Goal: Task Accomplishment & Management: Manage account settings

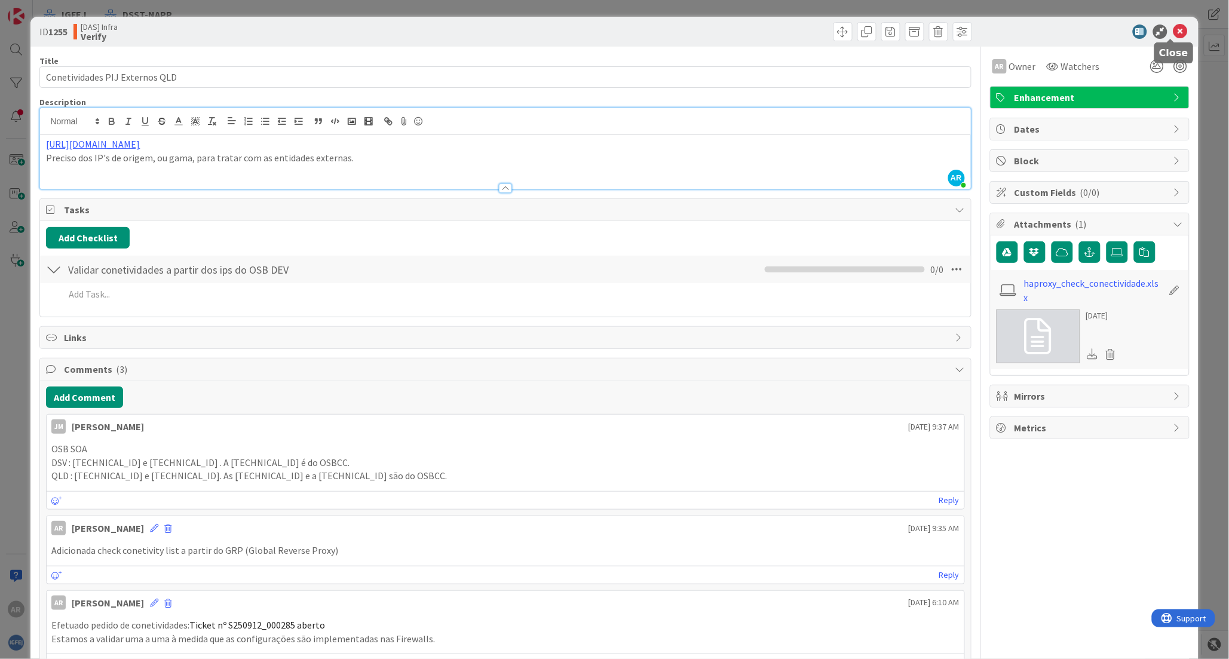
click at [1174, 27] on icon at bounding box center [1181, 32] width 14 height 14
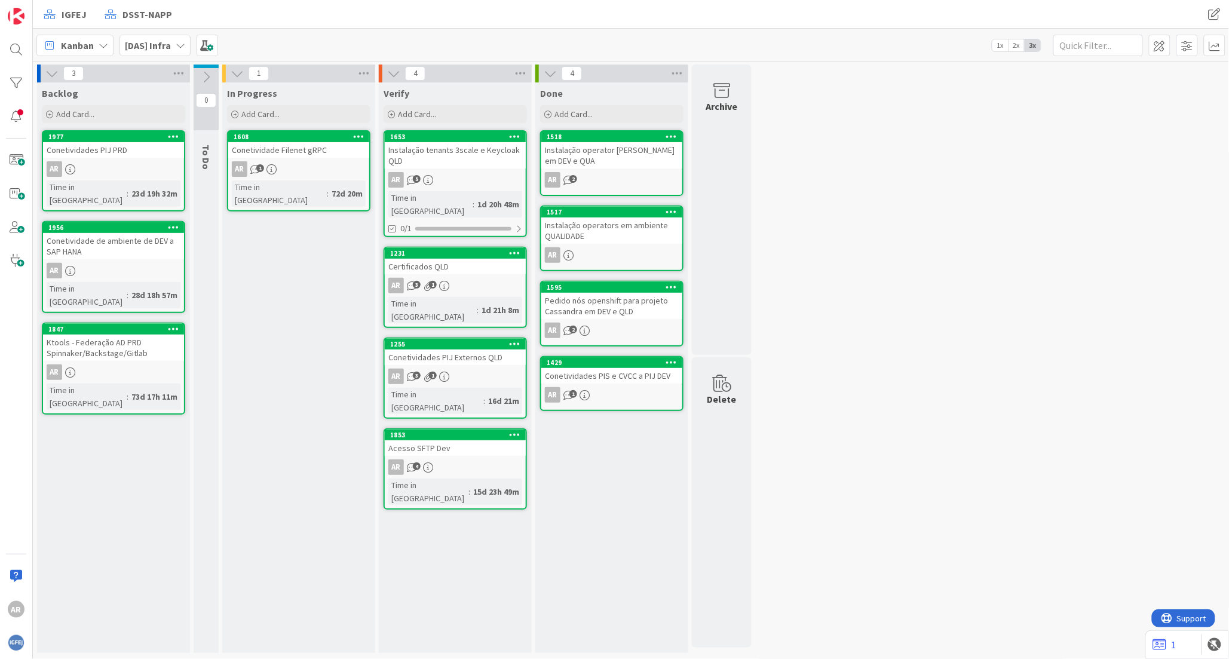
click at [178, 45] on icon at bounding box center [181, 46] width 10 height 10
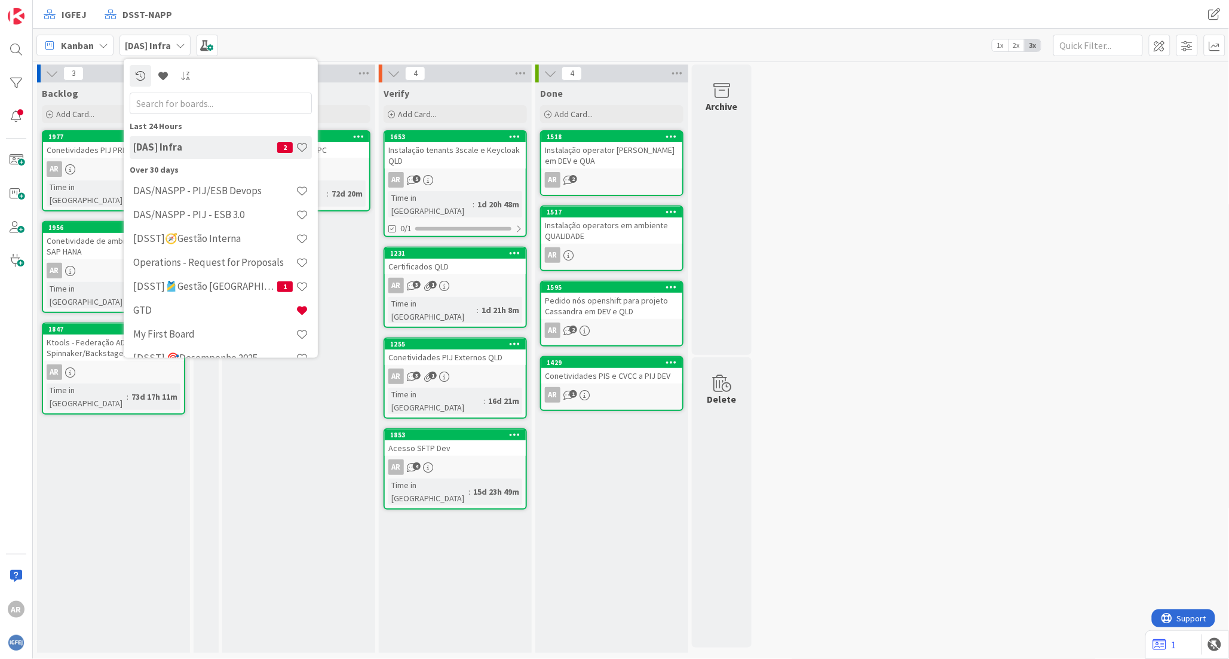
click at [216, 234] on h4 "[DSST]🧭Gestão Interna" at bounding box center [214, 238] width 163 height 12
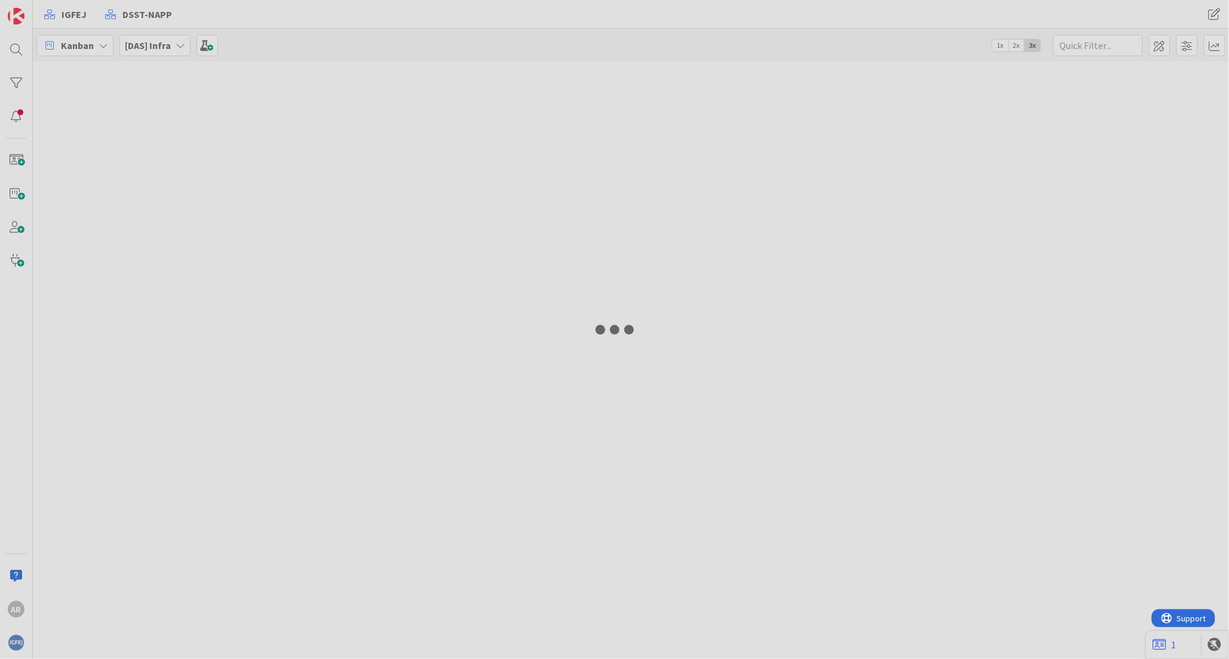
type input "conta"
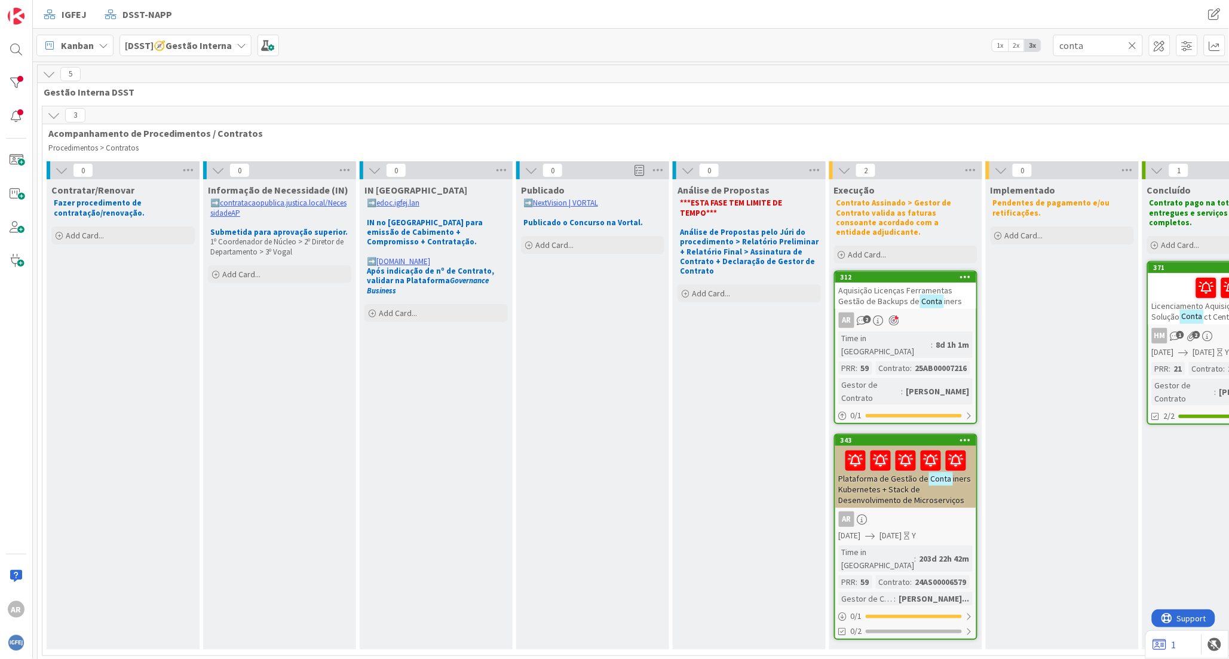
click at [52, 115] on icon at bounding box center [53, 115] width 13 height 13
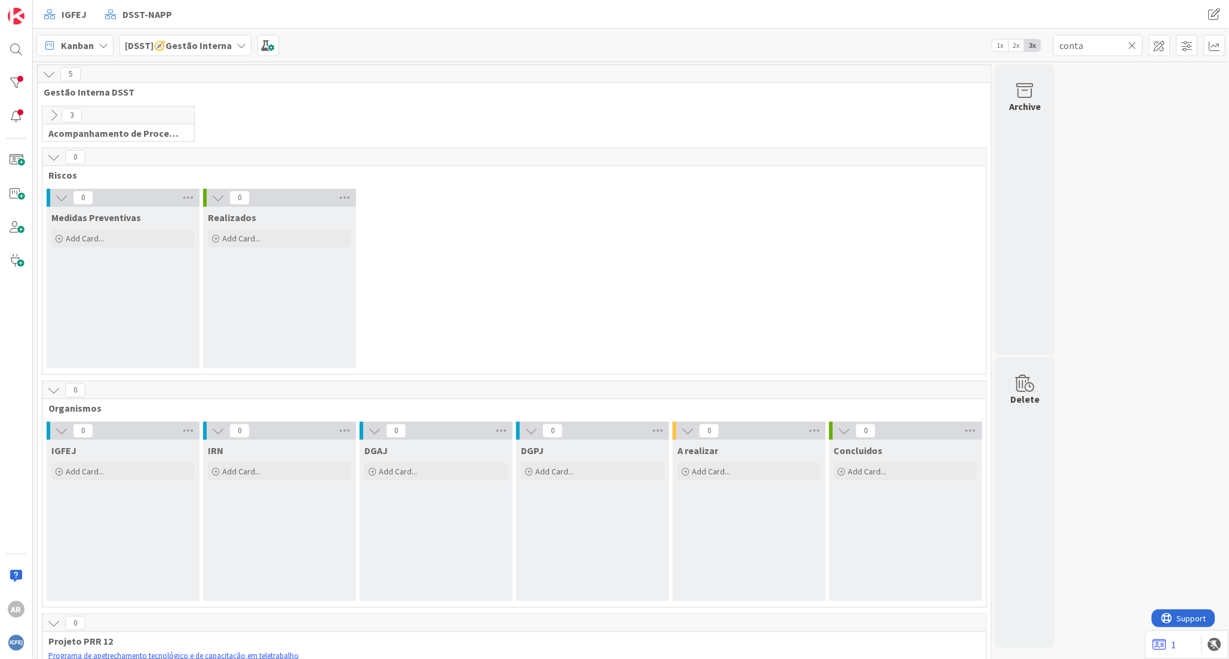
click at [62, 432] on icon at bounding box center [61, 430] width 13 height 13
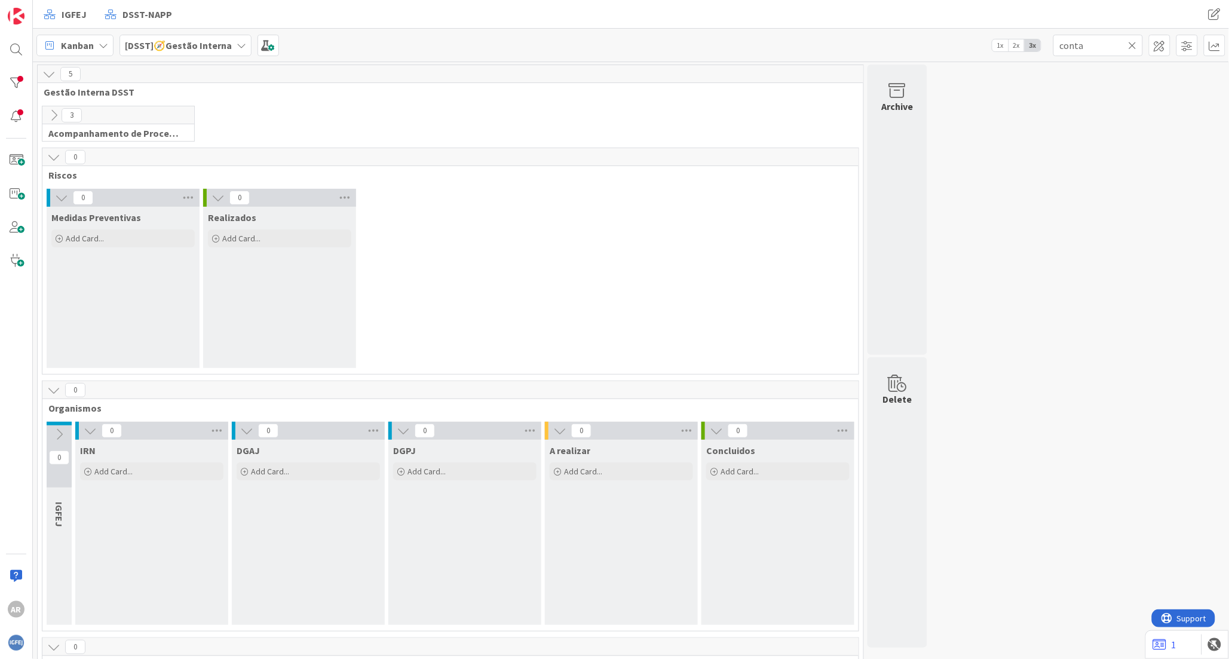
click at [57, 432] on icon at bounding box center [59, 434] width 13 height 13
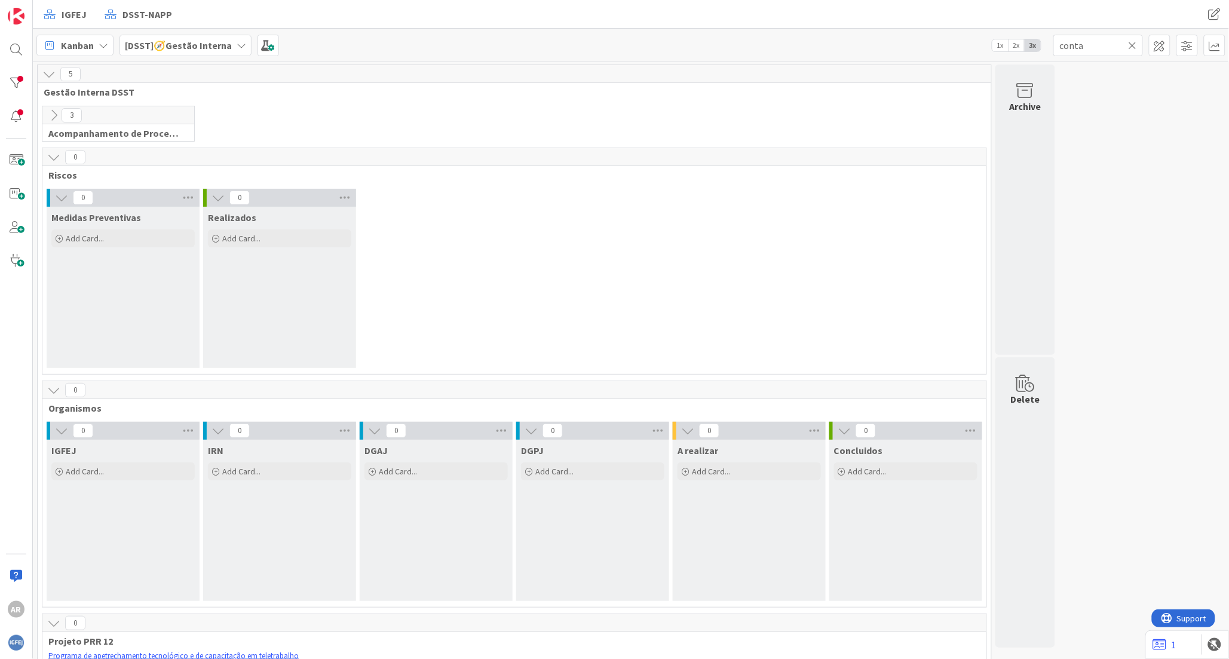
click at [50, 112] on icon at bounding box center [53, 115] width 13 height 13
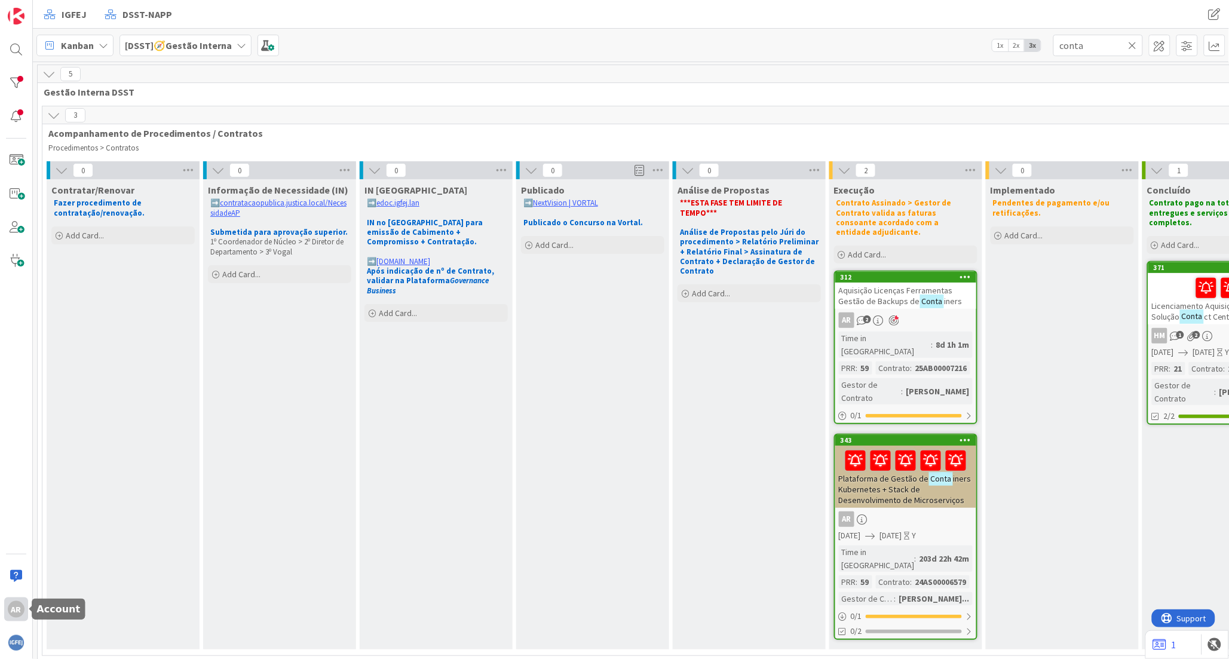
click at [21, 611] on div "AR" at bounding box center [16, 609] width 17 height 17
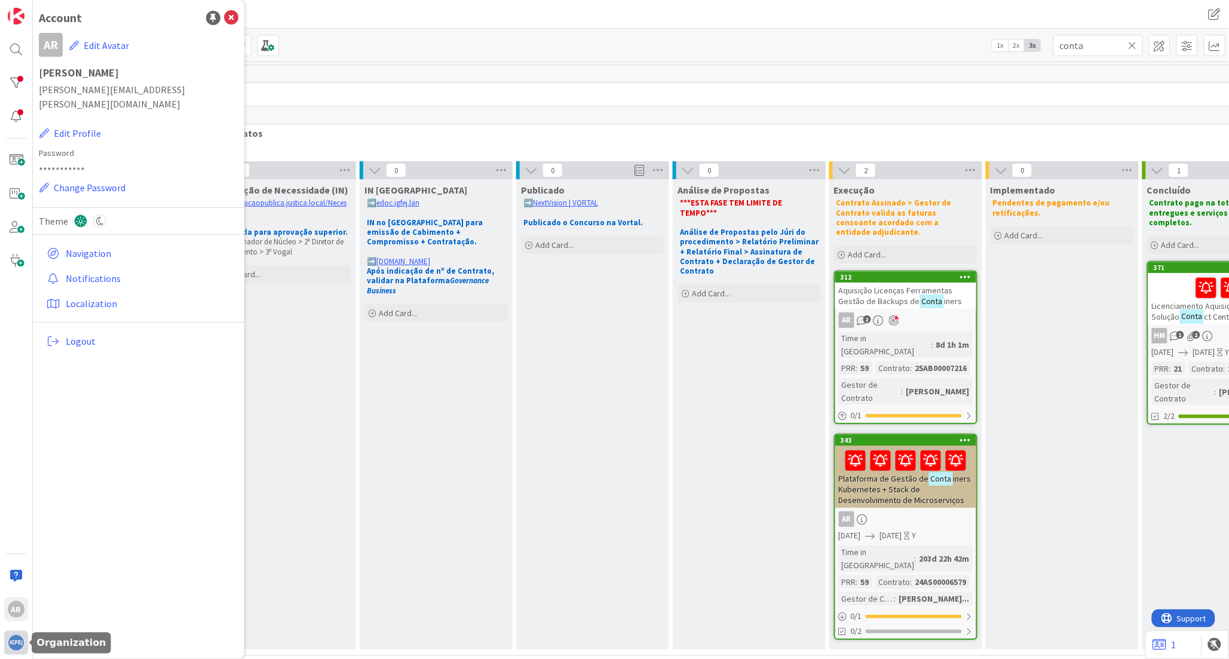
click at [17, 639] on img at bounding box center [16, 643] width 17 height 17
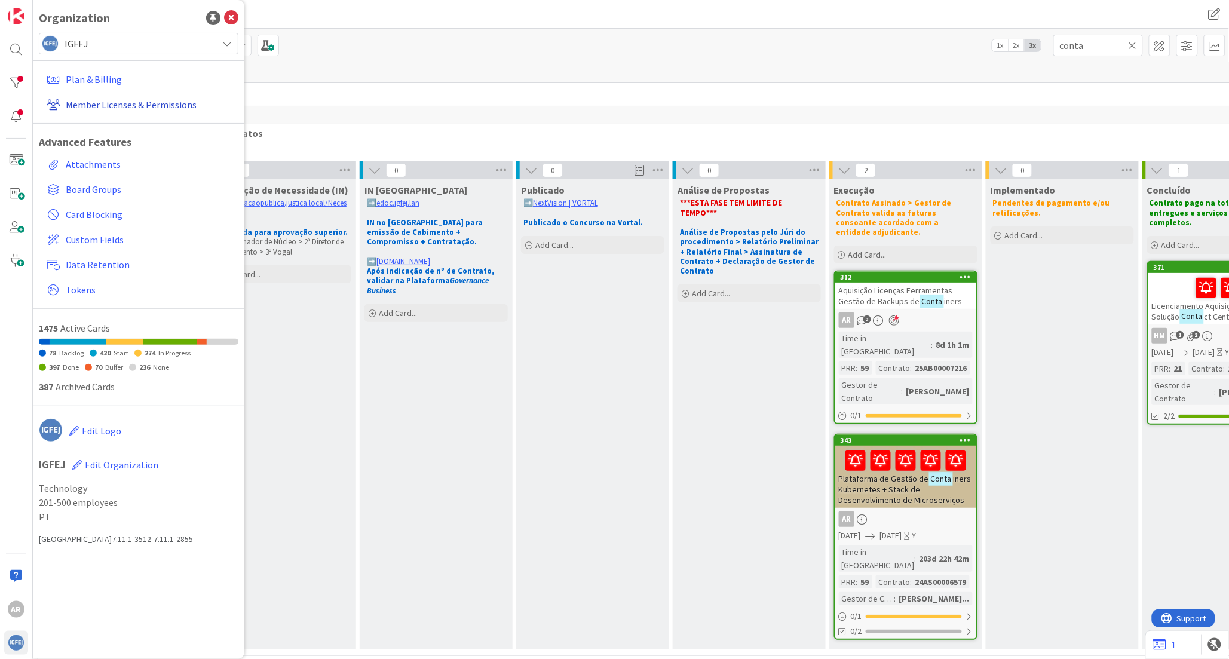
click at [104, 100] on link "Member Licenses & Permissions" at bounding box center [140, 105] width 197 height 22
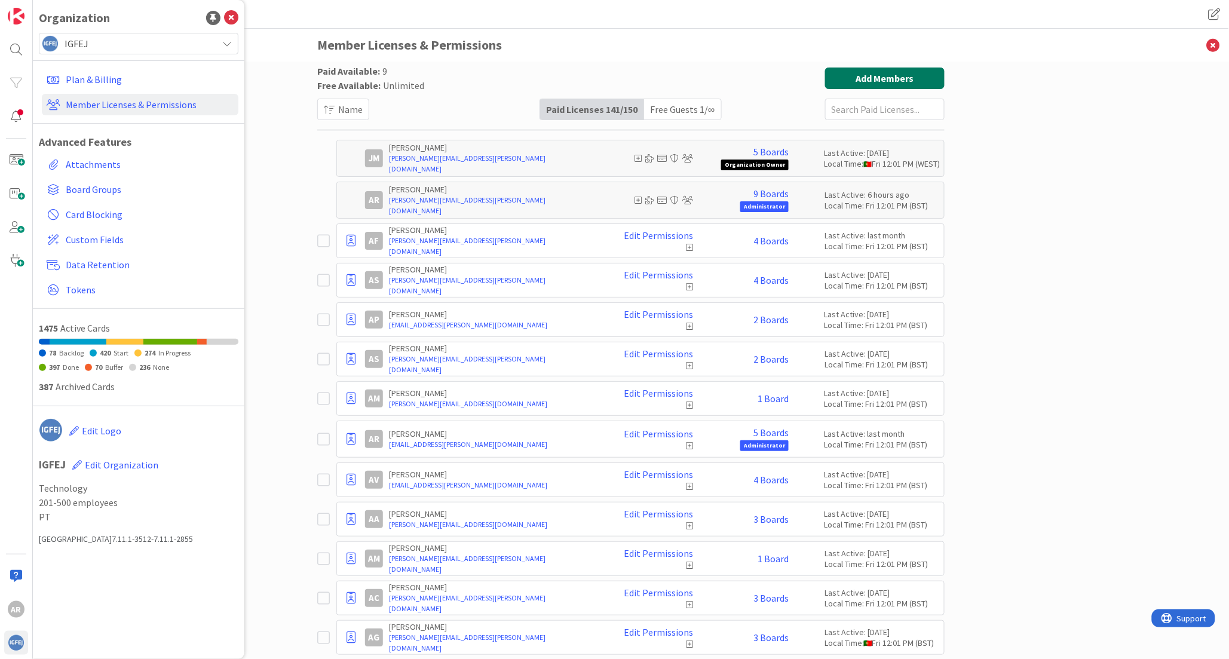
click at [859, 79] on button "Add Members" at bounding box center [885, 79] width 120 height 22
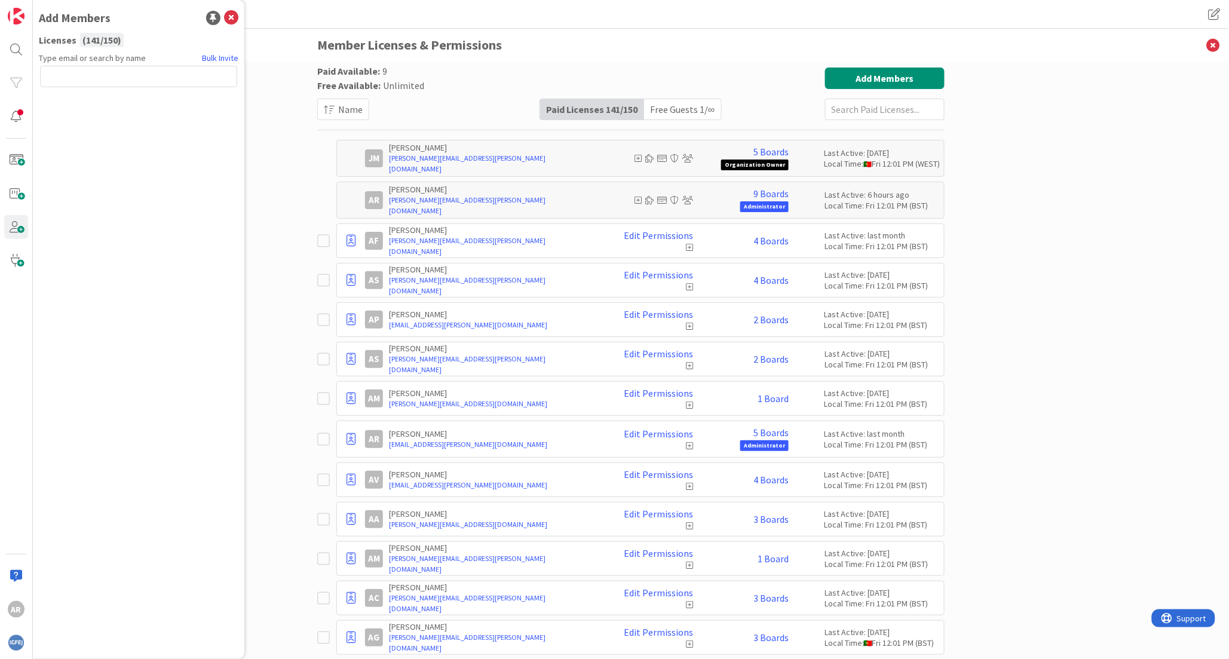
click at [82, 71] on input "text" at bounding box center [138, 77] width 197 height 22
type input "[PERSON_NAME][EMAIL_ADDRESS][PERSON_NAME][DOMAIN_NAME]"
click at [76, 103] on button "Send Invite" at bounding box center [72, 103] width 64 height 22
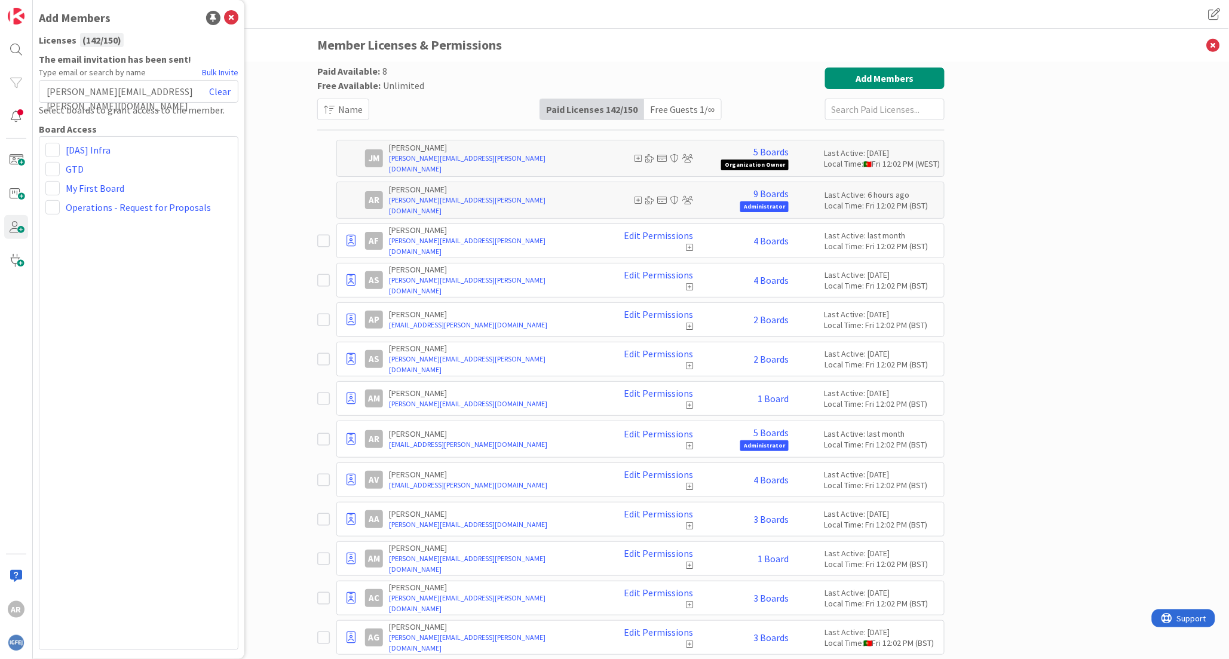
click at [162, 88] on div "[PERSON_NAME][EMAIL_ADDRESS][PERSON_NAME][DOMAIN_NAME] Clear" at bounding box center [139, 91] width 200 height 23
drag, startPoint x: 182, startPoint y: 87, endPoint x: 74, endPoint y: 92, distance: 108.9
click at [74, 92] on div "[PERSON_NAME][EMAIL_ADDRESS][PERSON_NAME][DOMAIN_NAME] Clear" at bounding box center [139, 91] width 200 height 23
click at [152, 88] on div "[PERSON_NAME][EMAIL_ADDRESS][PERSON_NAME][DOMAIN_NAME] Clear" at bounding box center [139, 91] width 200 height 23
click at [167, 92] on div "[PERSON_NAME][EMAIL_ADDRESS][PERSON_NAME][DOMAIN_NAME] Clear" at bounding box center [139, 91] width 200 height 23
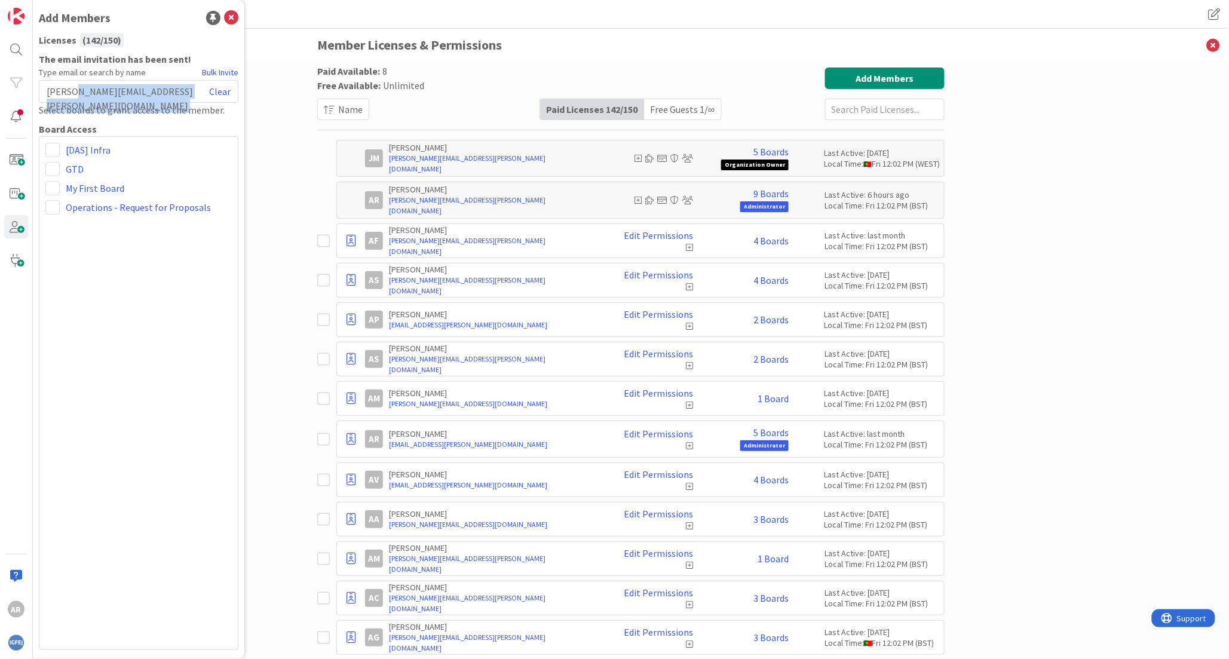
click at [155, 88] on div "[PERSON_NAME][EMAIL_ADDRESS][PERSON_NAME][DOMAIN_NAME] Clear" at bounding box center [139, 91] width 200 height 23
click at [226, 91] on link "Clear" at bounding box center [220, 91] width 22 height 14
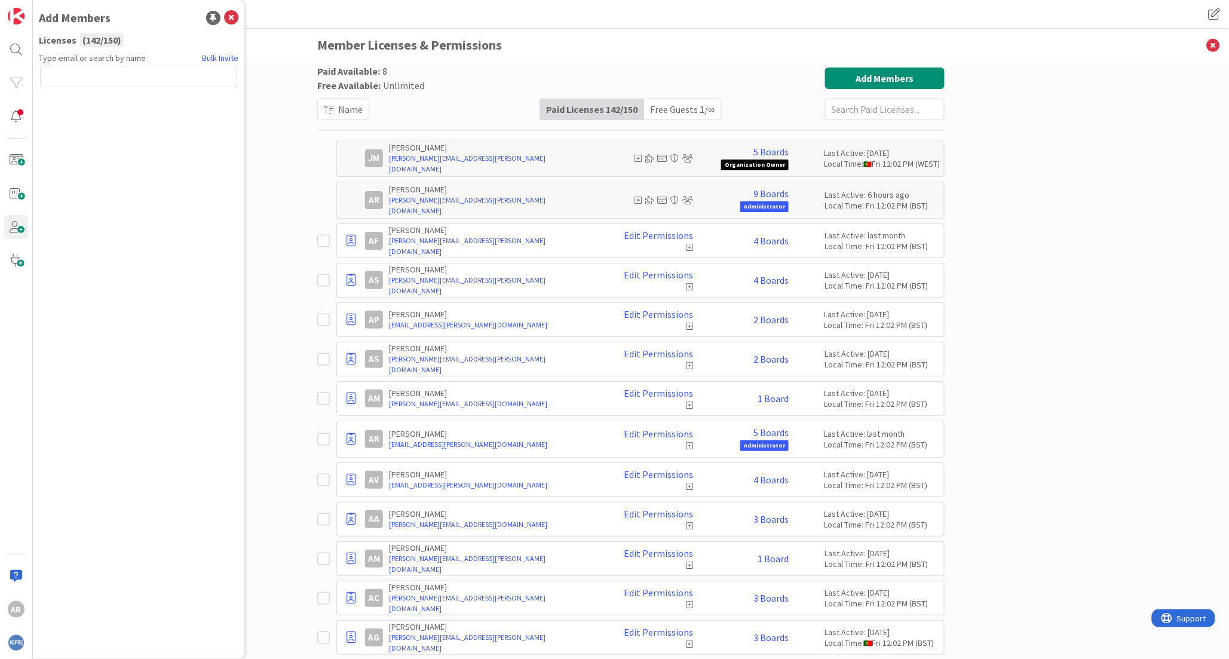
click at [663, 105] on div "Free Guests 1 / ∞" at bounding box center [682, 109] width 76 height 20
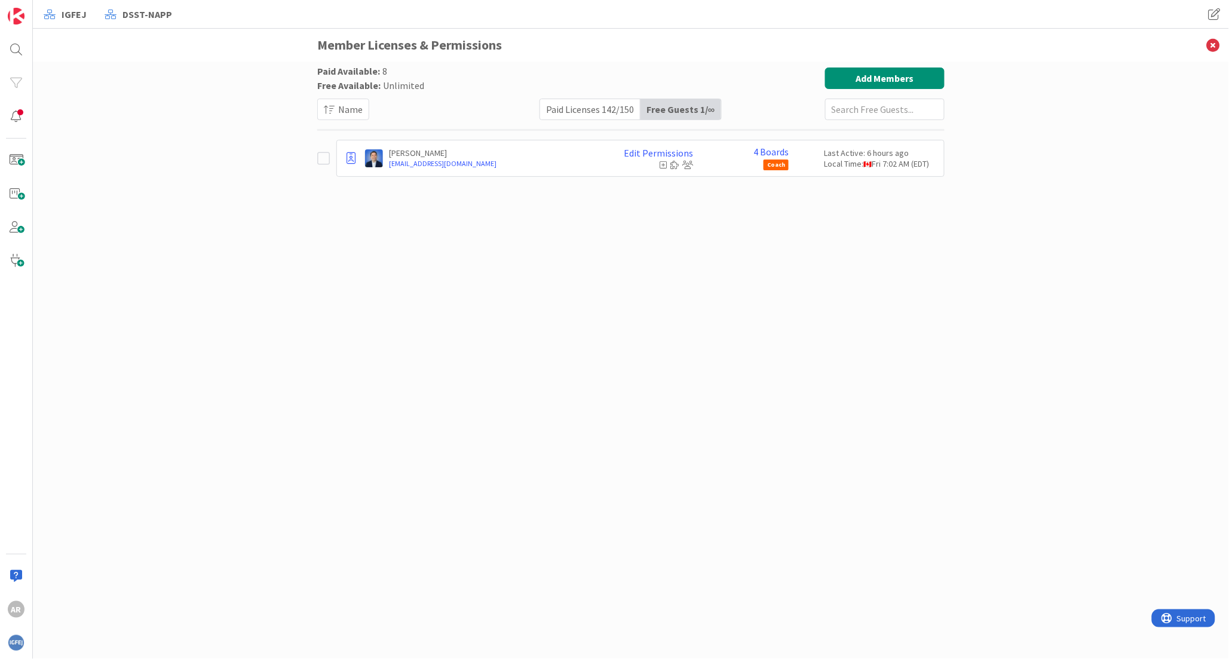
click at [477, 293] on div "Paid Available: 8 Free Available: Unlimited Name Paid Licenses 142 / 150 Free G…" at bounding box center [630, 349] width 627 height 562
click at [12, 15] on img at bounding box center [16, 16] width 17 height 17
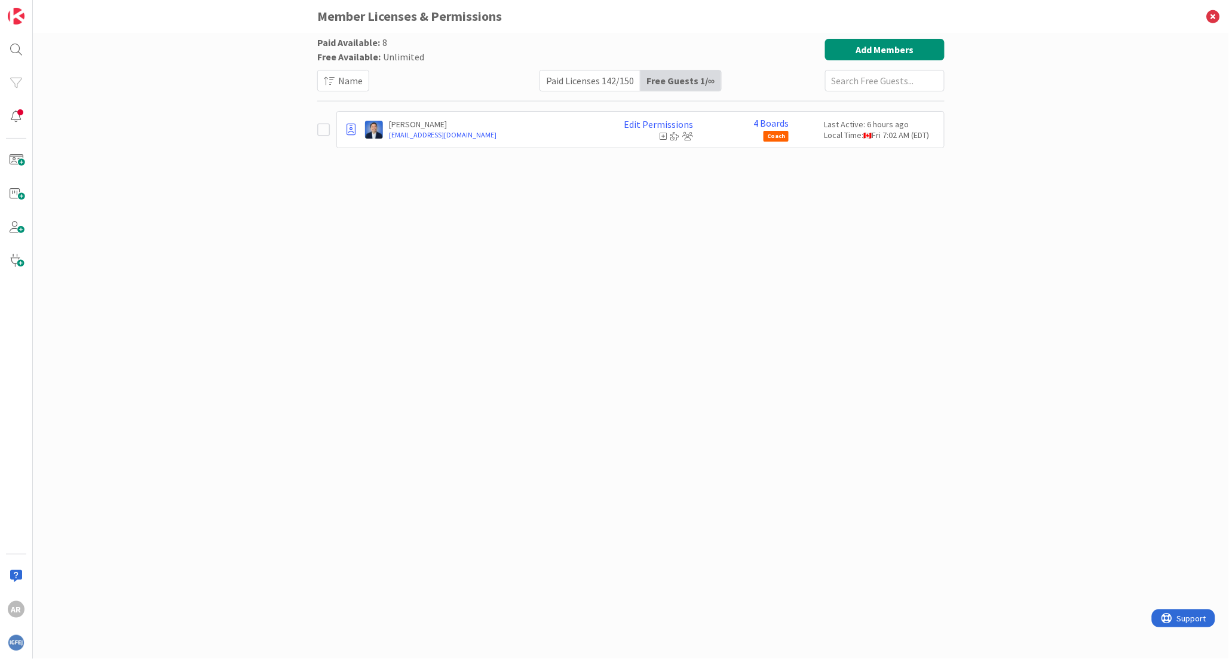
drag, startPoint x: 630, startPoint y: 230, endPoint x: 566, endPoint y: 227, distance: 64.6
click at [630, 230] on div "Paid Available: 8 Free Available: Unlimited Name Paid Licenses 142 / 150 Free G…" at bounding box center [630, 334] width 627 height 590
click at [16, 21] on img at bounding box center [16, 16] width 17 height 17
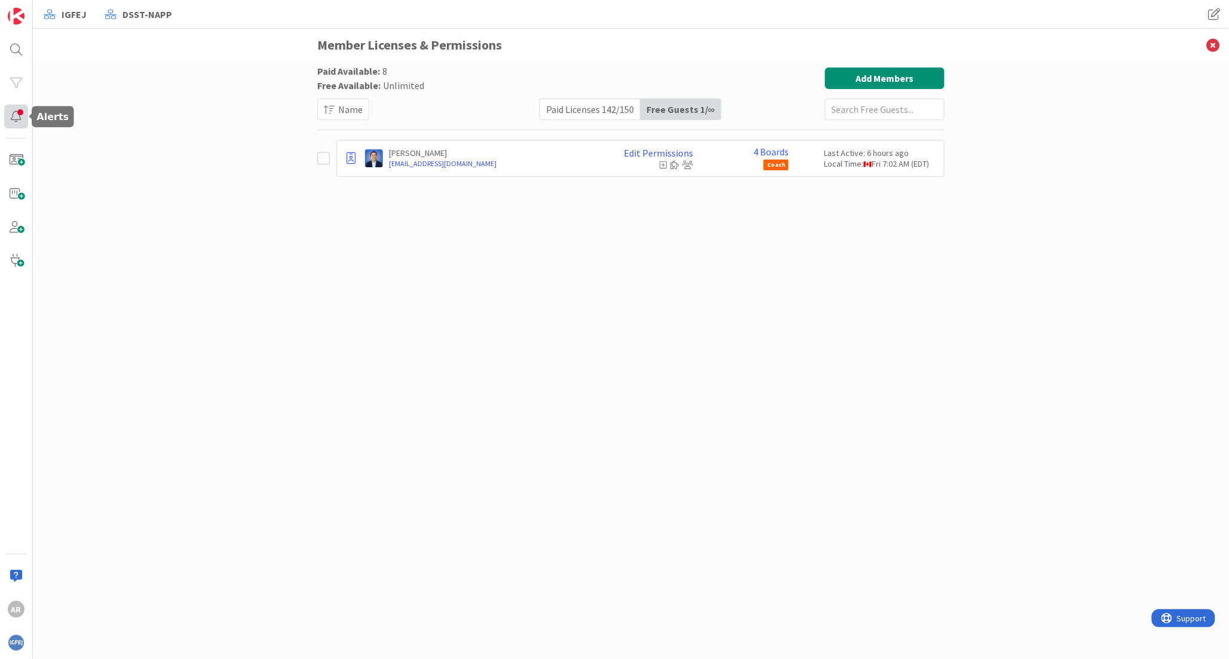
click at [15, 118] on div at bounding box center [16, 117] width 24 height 24
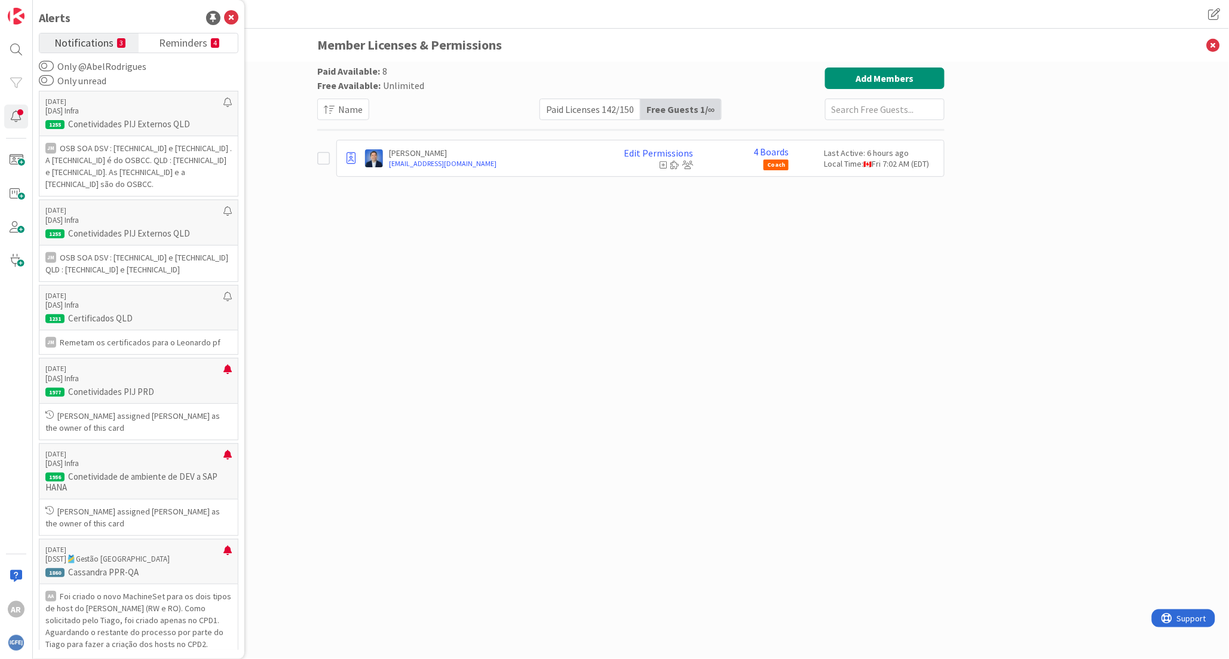
click at [465, 378] on div "Paid Available: 8 Free Available: Unlimited Name Paid Licenses 142 / 150 Free G…" at bounding box center [630, 349] width 627 height 562
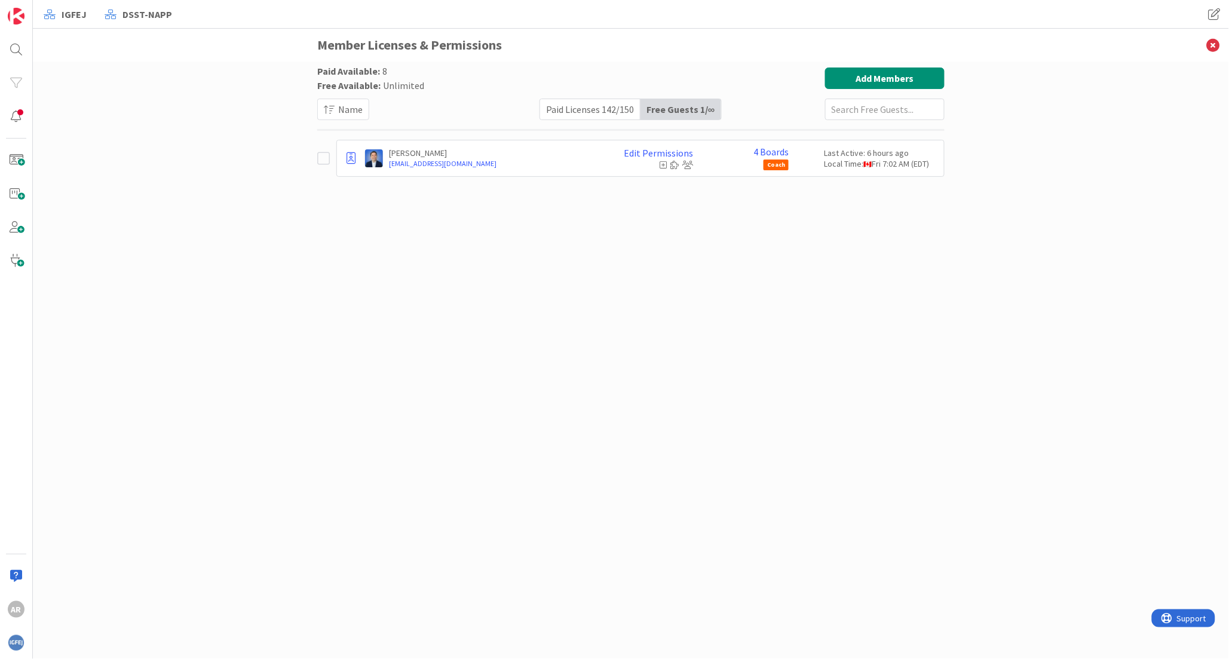
click at [463, 379] on div "Paid Available: 8 Free Available: Unlimited Name Paid Licenses 142 / 150 Free G…" at bounding box center [630, 349] width 627 height 562
click at [13, 639] on img at bounding box center [16, 643] width 17 height 17
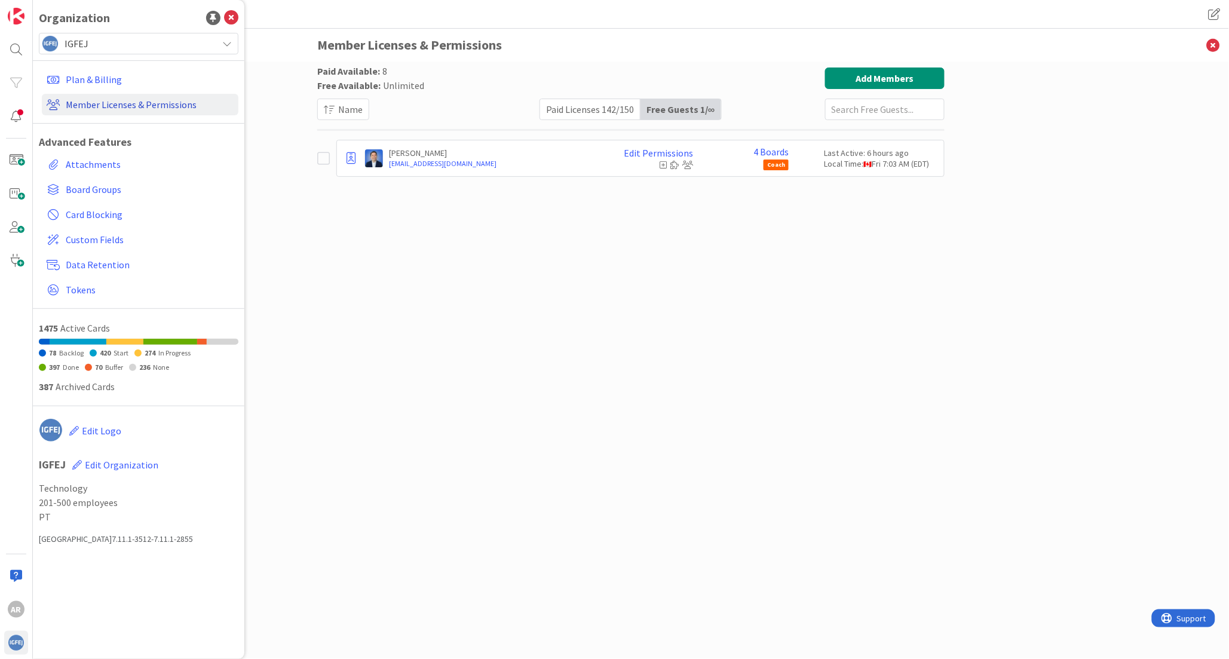
click at [106, 106] on link "Member Licenses & Permissions" at bounding box center [140, 105] width 197 height 22
click at [96, 109] on link "Member Licenses & Permissions" at bounding box center [140, 105] width 197 height 22
click at [105, 100] on link "Member Licenses & Permissions" at bounding box center [140, 105] width 197 height 22
click at [571, 104] on div "Paid Licenses 142 / 150" at bounding box center [590, 109] width 100 height 20
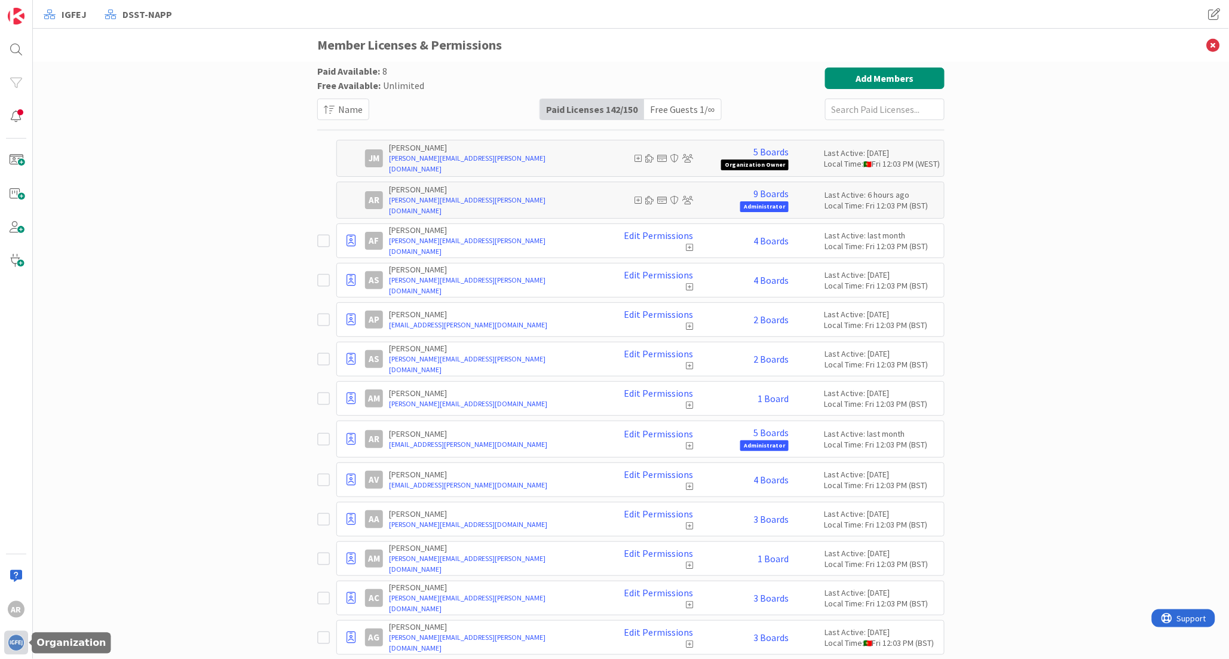
click at [20, 639] on img at bounding box center [16, 643] width 17 height 17
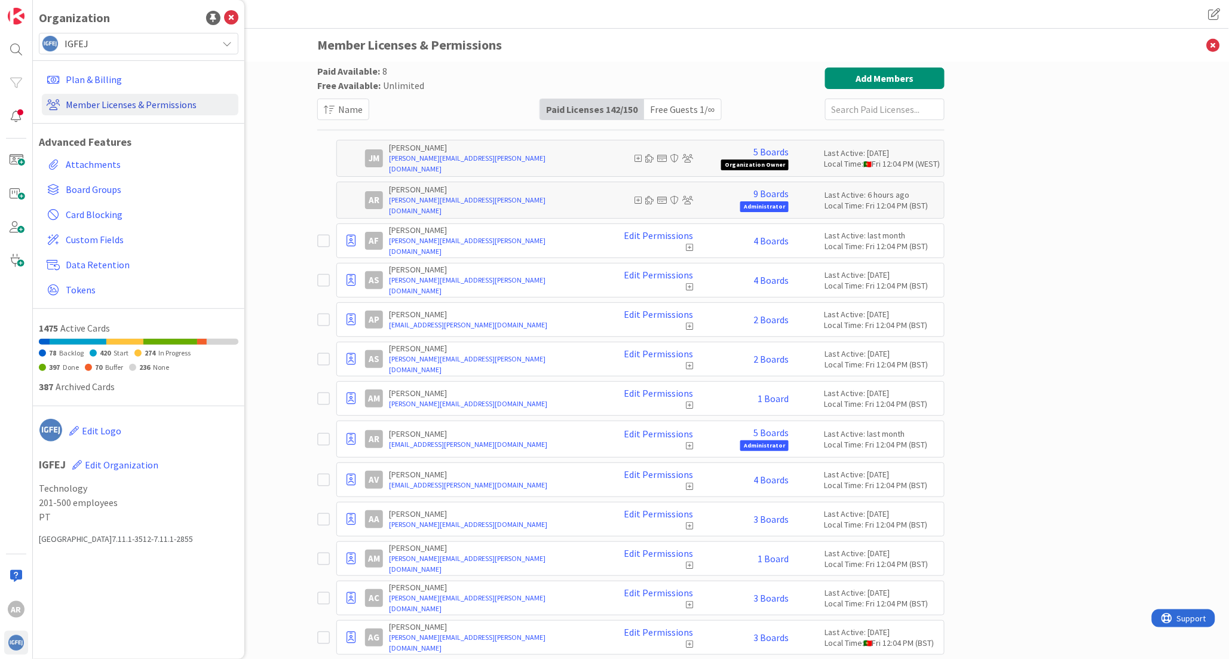
click at [102, 105] on link "Member Licenses & Permissions" at bounding box center [140, 105] width 197 height 22
click at [160, 109] on link "Member Licenses & Permissions" at bounding box center [140, 105] width 197 height 22
click at [146, 98] on link "Member Licenses & Permissions" at bounding box center [140, 105] width 197 height 22
click at [140, 105] on link "Member Licenses & Permissions" at bounding box center [140, 105] width 197 height 22
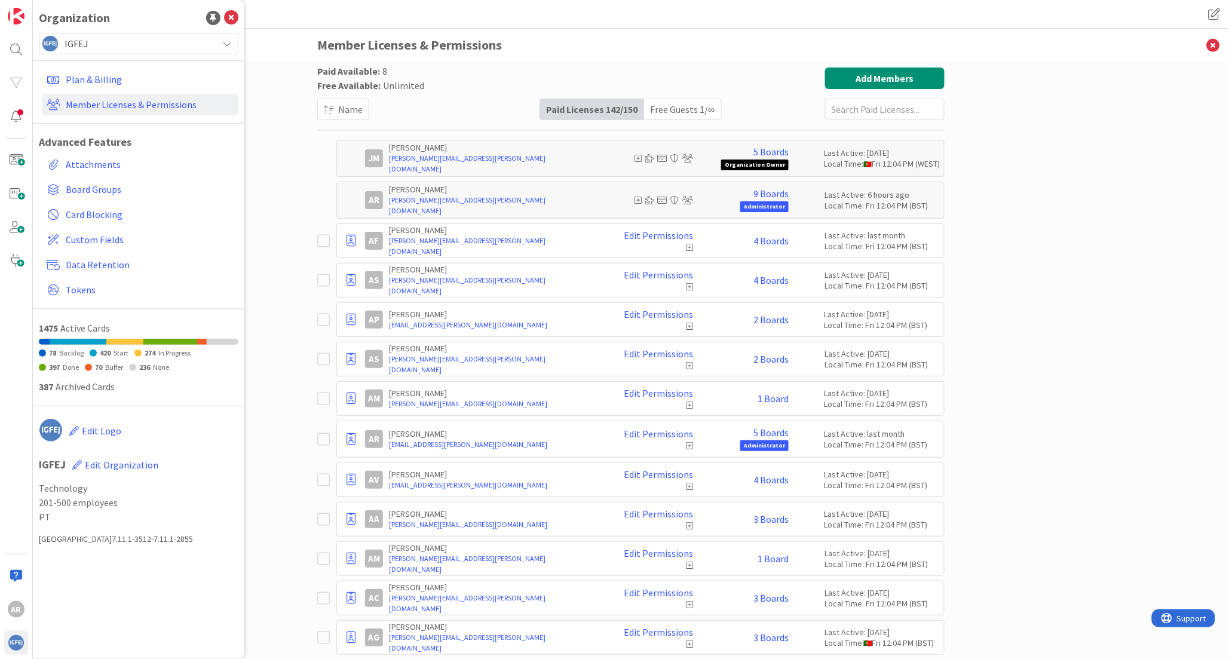
click at [559, 109] on div "Paid Licenses 142 / 150" at bounding box center [592, 109] width 104 height 20
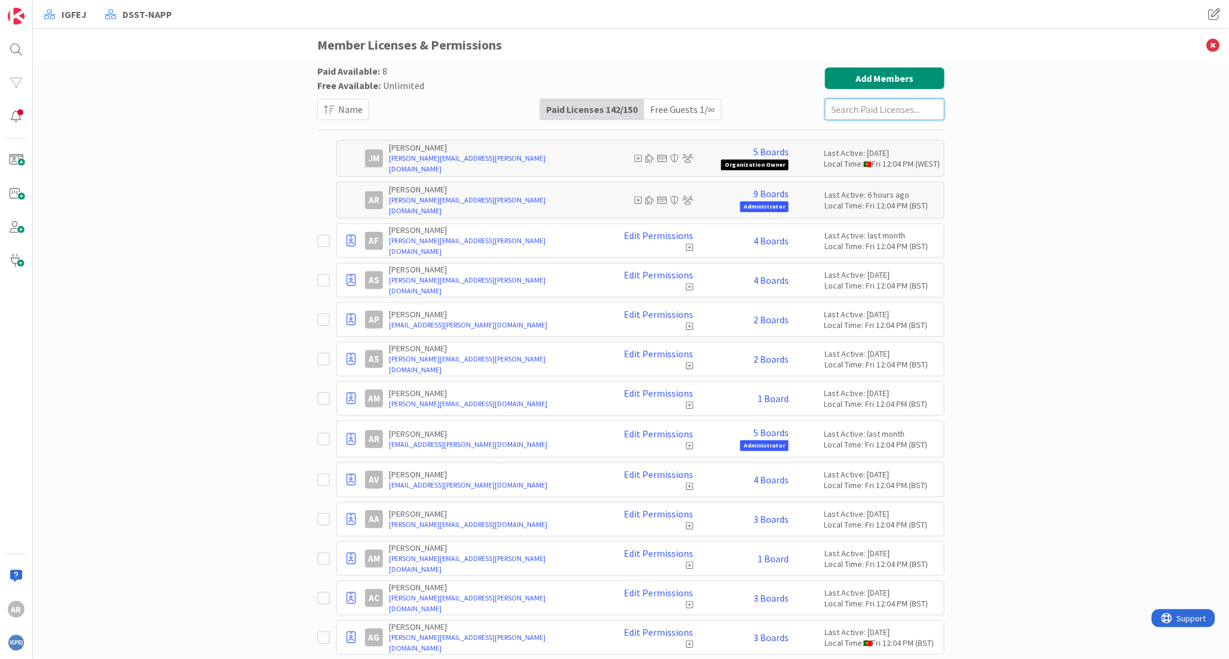
click at [845, 110] on input "text" at bounding box center [885, 110] width 120 height 22
paste input "[PERSON_NAME][EMAIL_ADDRESS][PERSON_NAME][DOMAIN_NAME]"
type input "[PERSON_NAME][EMAIL_ADDRESS][PERSON_NAME][DOMAIN_NAME]"
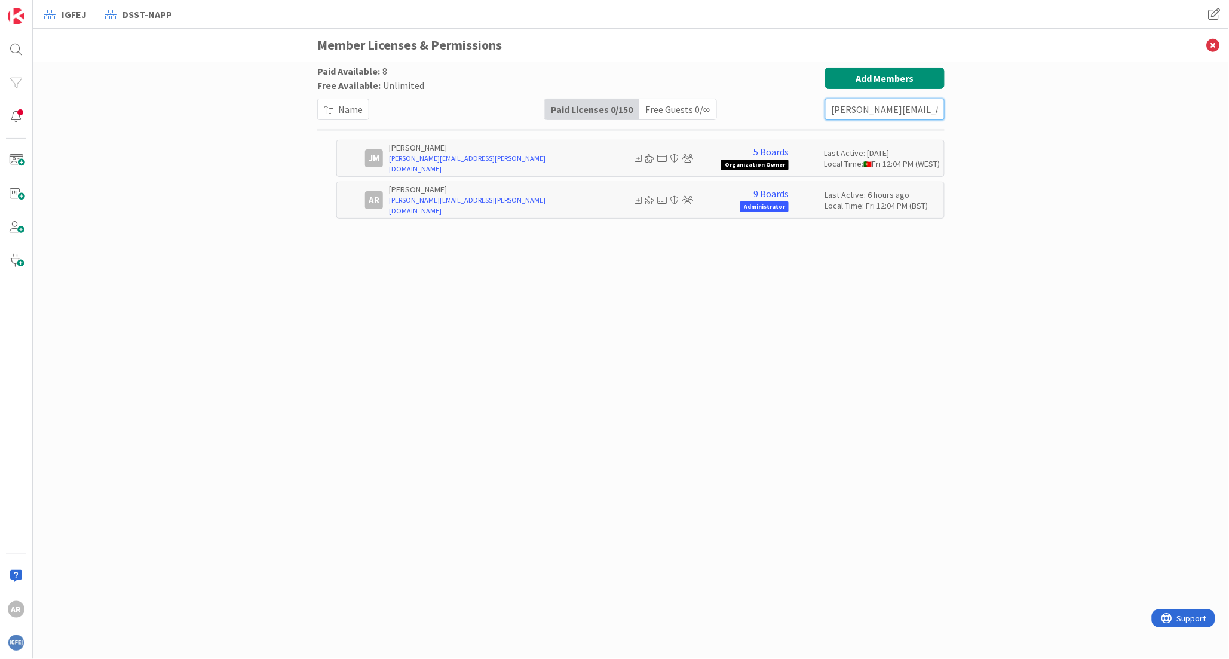
drag, startPoint x: 939, startPoint y: 108, endPoint x: 726, endPoint y: 108, distance: 213.3
click at [726, 108] on div "Paid Available: 8 Free Available: Unlimited Name Paid Licenses 0 / 150 Free Gue…" at bounding box center [630, 94] width 627 height 53
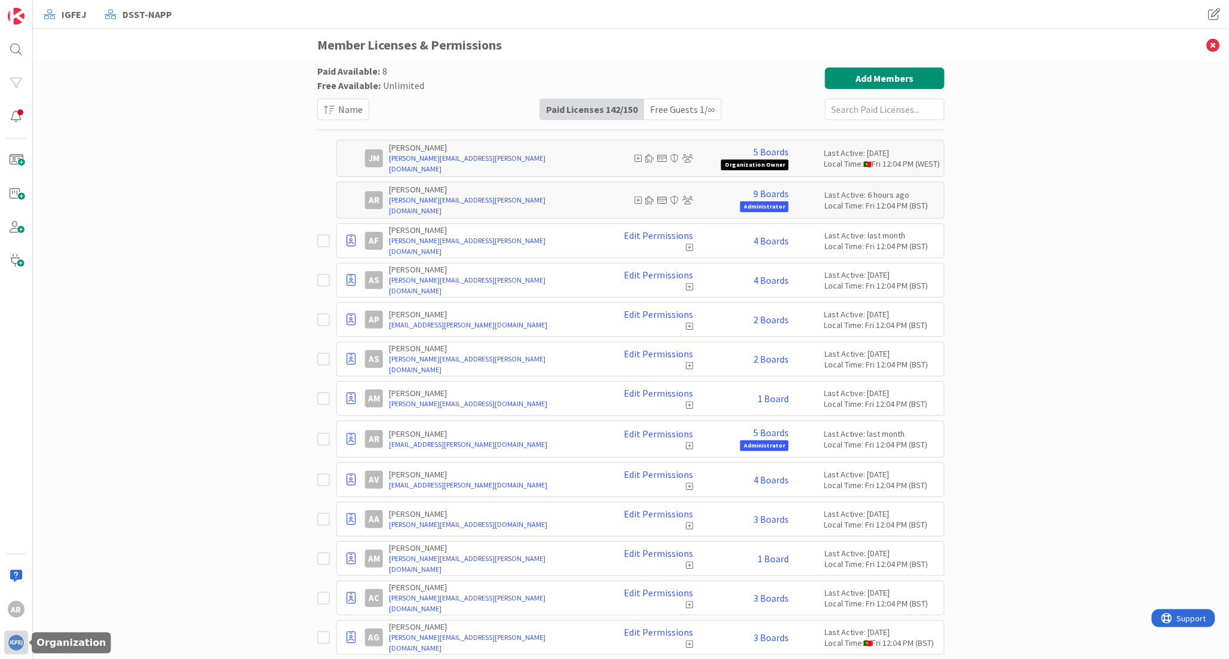
click at [11, 639] on img at bounding box center [16, 643] width 17 height 17
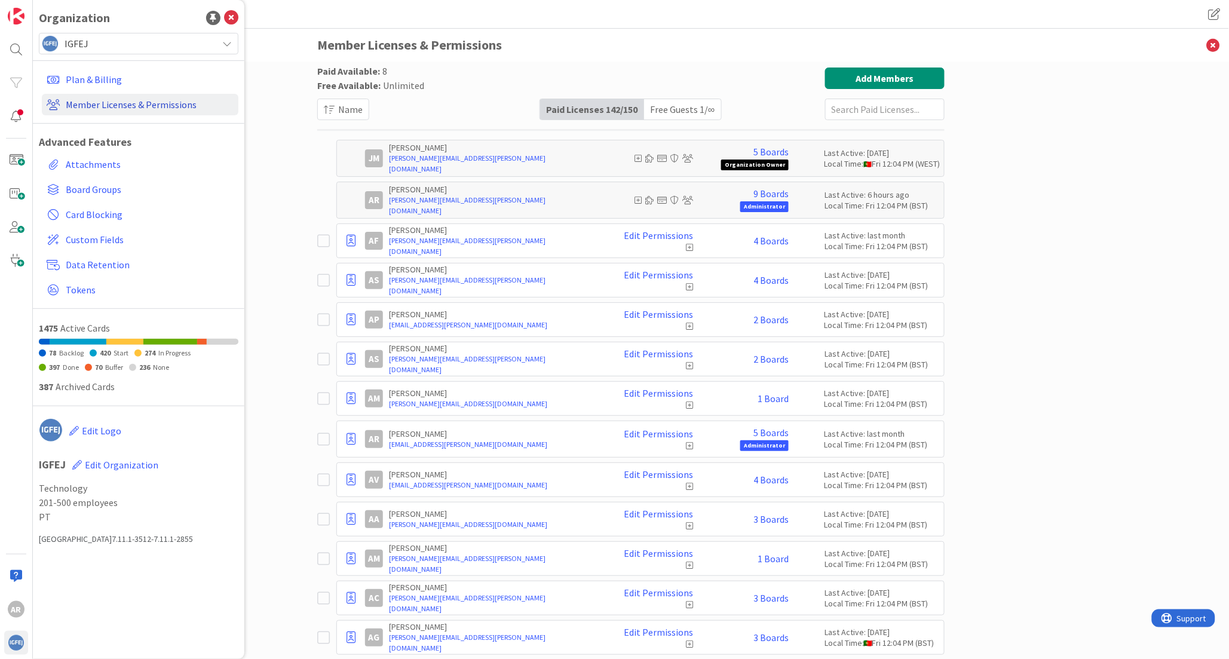
click at [94, 105] on link "Member Licenses & Permissions" at bounding box center [140, 105] width 197 height 22
click at [120, 102] on link "Member Licenses & Permissions" at bounding box center [140, 105] width 197 height 22
click at [227, 39] on icon at bounding box center [227, 44] width 10 height 10
click at [102, 106] on span "IGFEJ" at bounding box center [150, 105] width 164 height 18
click at [112, 106] on link "Member Licenses & Permissions" at bounding box center [140, 105] width 197 height 22
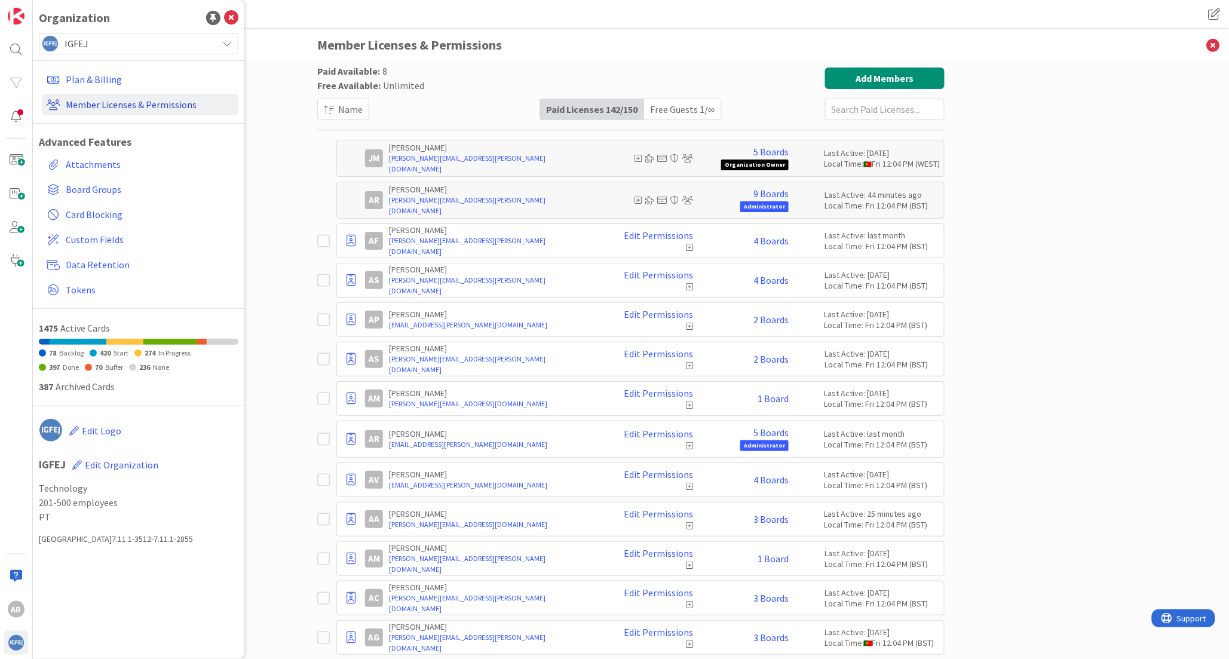
click at [112, 106] on link "Member Licenses & Permissions" at bounding box center [140, 105] width 197 height 22
click at [850, 84] on button "Add Members" at bounding box center [885, 79] width 120 height 22
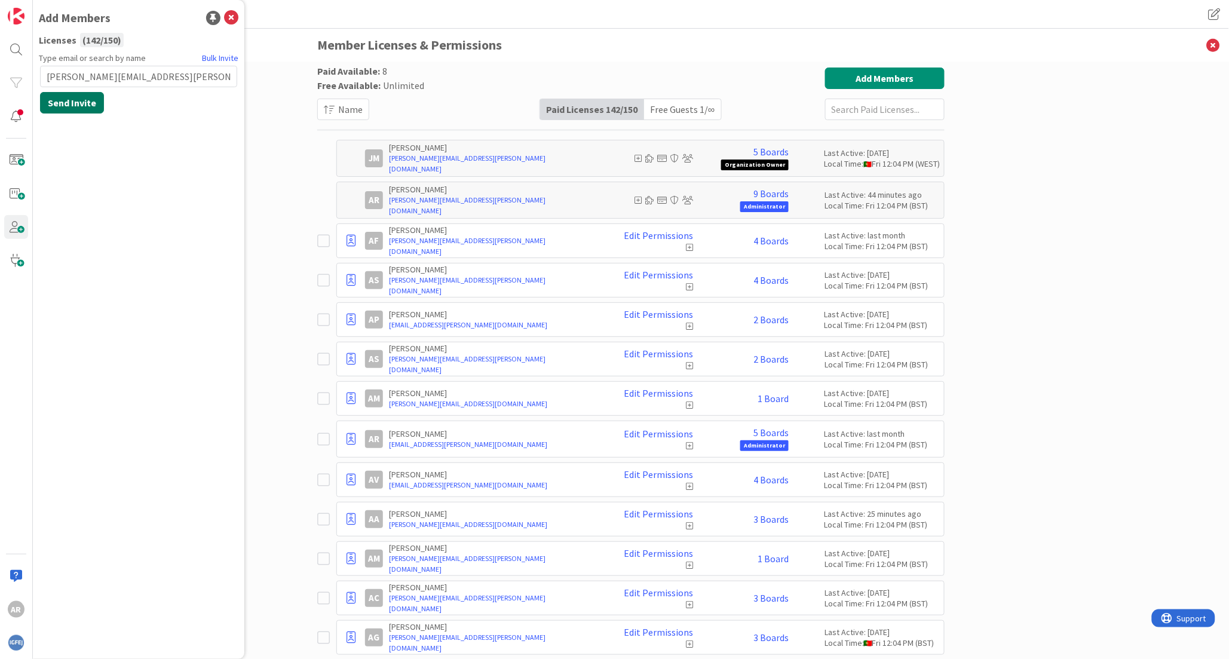
type input "[PERSON_NAME][EMAIL_ADDRESS][PERSON_NAME][DOMAIN_NAME]"
click at [73, 106] on button "Send Invite" at bounding box center [72, 103] width 64 height 22
